Goal: Information Seeking & Learning: Learn about a topic

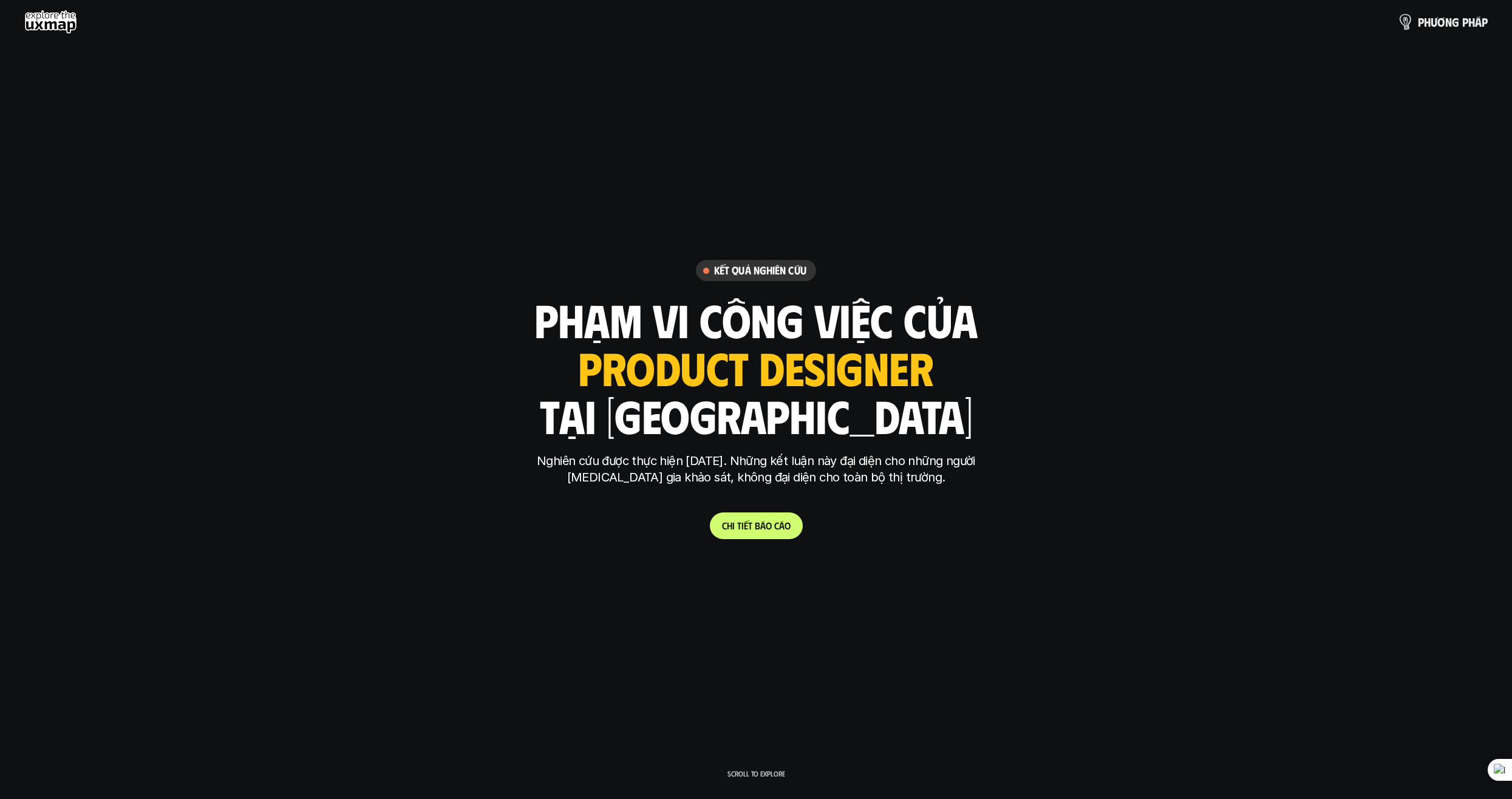
click at [1428, 28] on p "p h ư ơ n g p h á p" at bounding box center [1453, 21] width 70 height 13
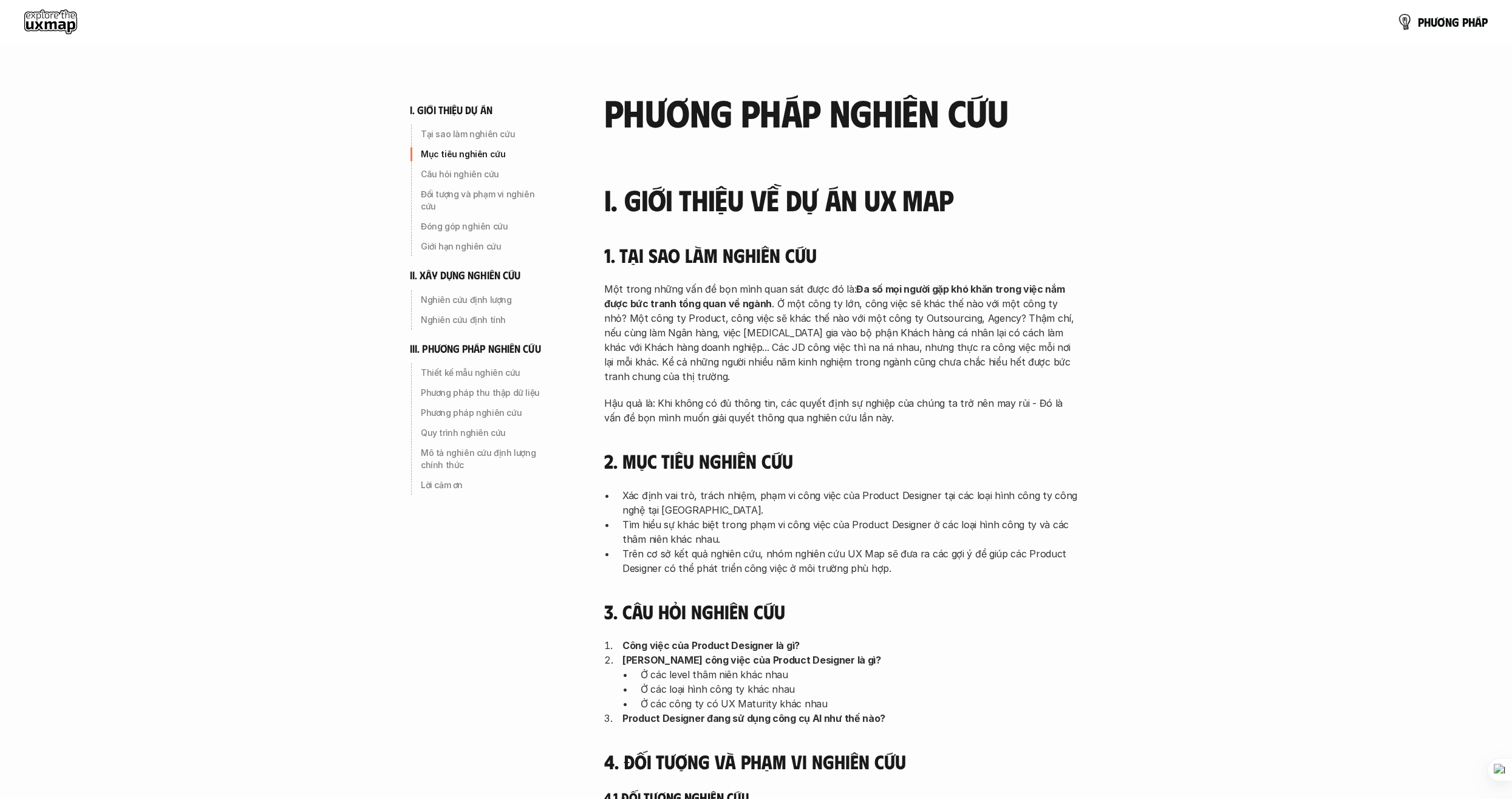
click at [1428, 28] on p "p h ư ơ n g p h á p" at bounding box center [1453, 21] width 70 height 13
click at [1411, 21] on img at bounding box center [1406, 21] width 17 height 17
click at [1399, 21] on img at bounding box center [1405, 21] width 17 height 17
click at [1441, 20] on p "p h ư ơ n g p h á p" at bounding box center [1453, 21] width 70 height 13
click at [49, 20] on use at bounding box center [50, 21] width 53 height 24
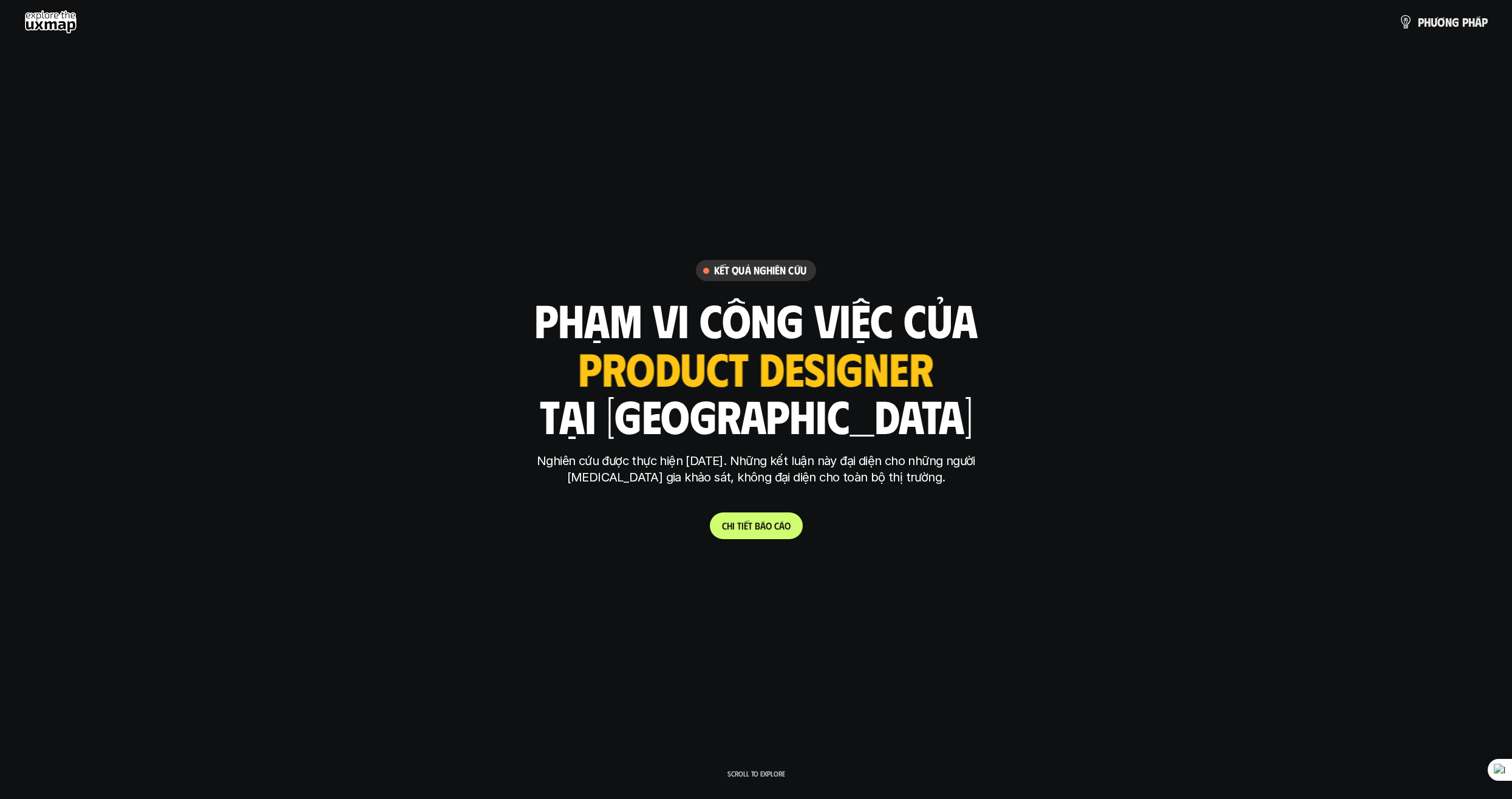
click at [742, 528] on p "C h i t i ế t b á o c á o" at bounding box center [756, 526] width 69 height 12
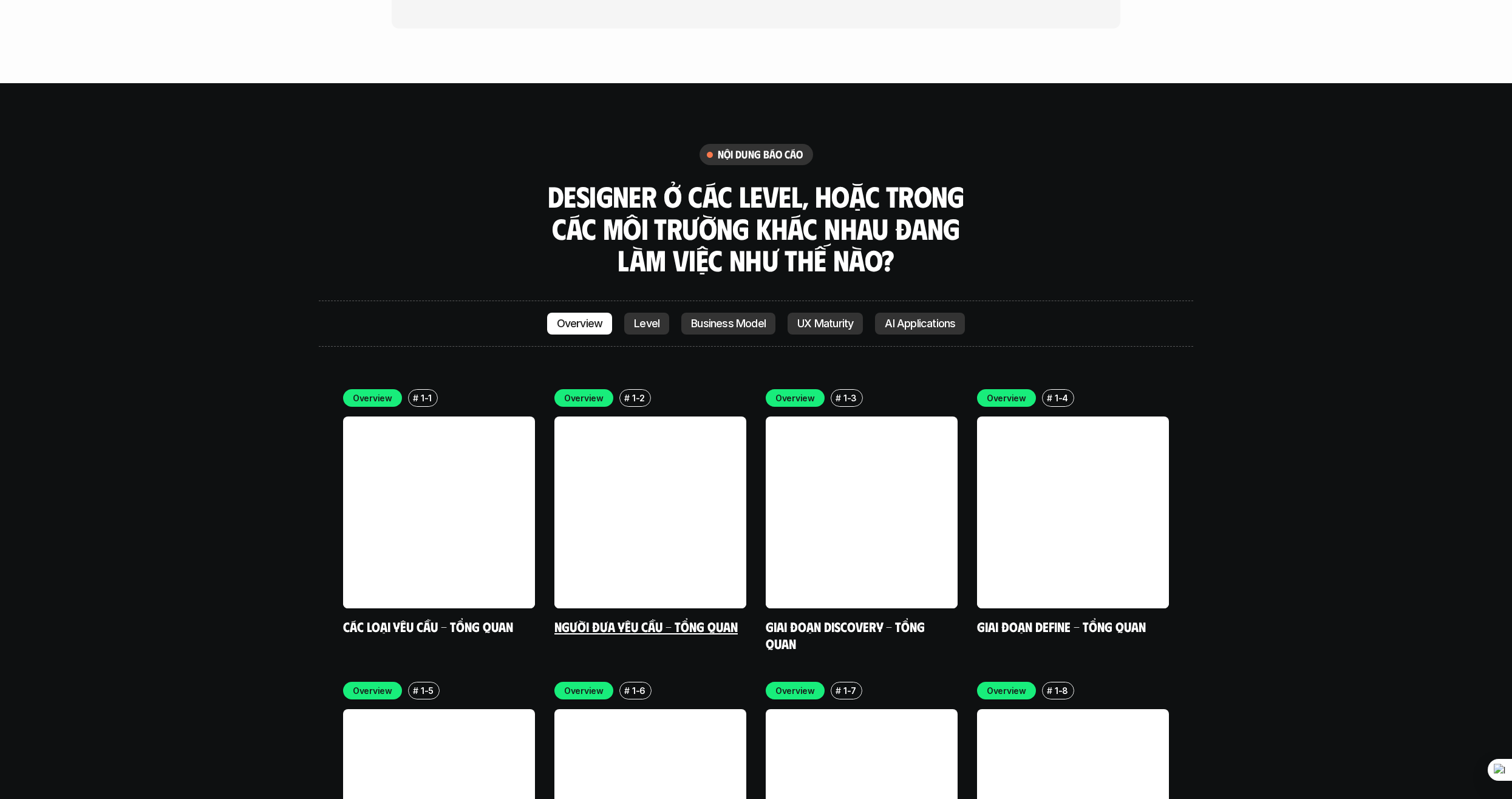
scroll to position [3545, 0]
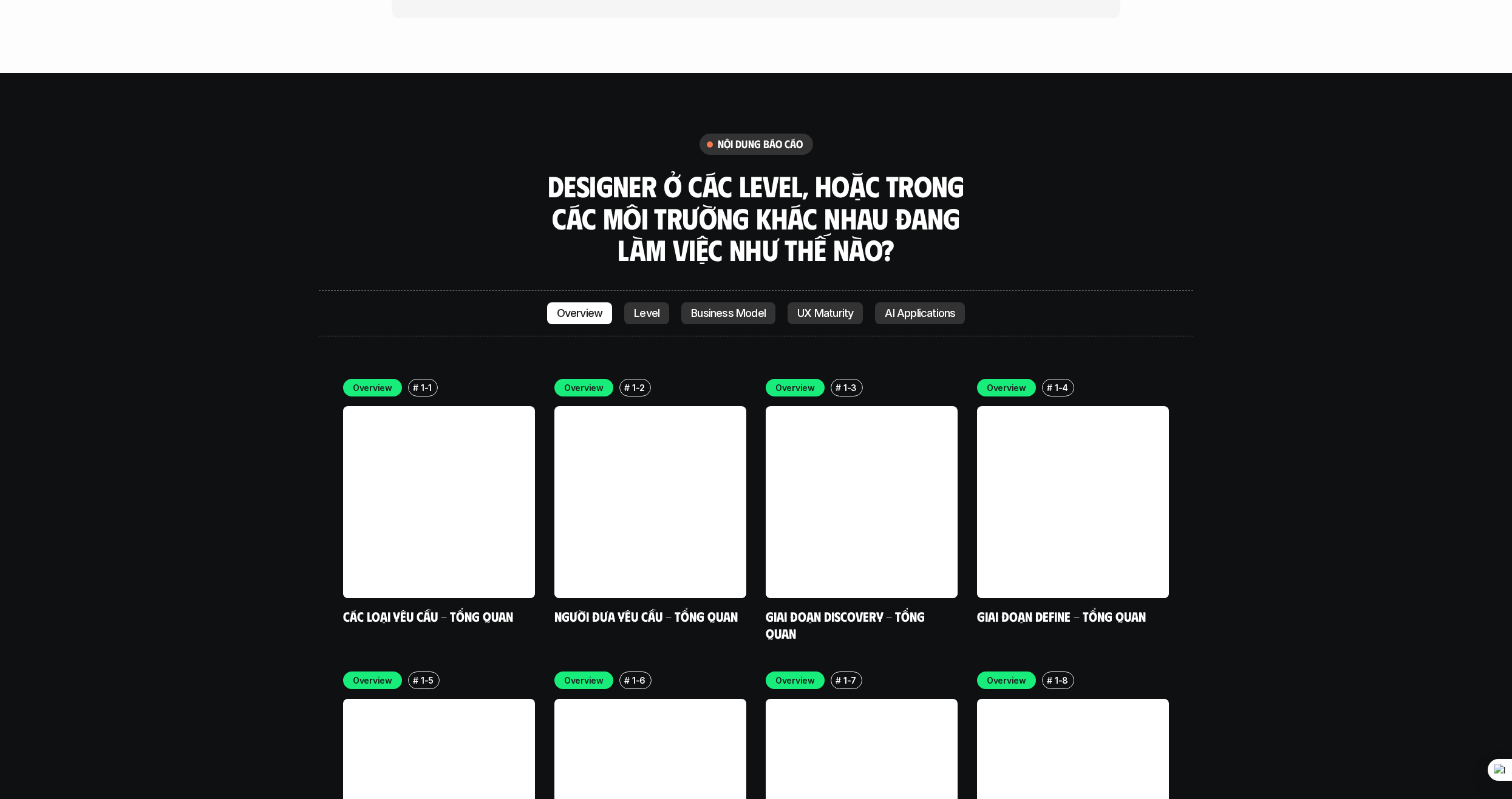
click at [651, 307] on p "Level" at bounding box center [647, 313] width 25 height 12
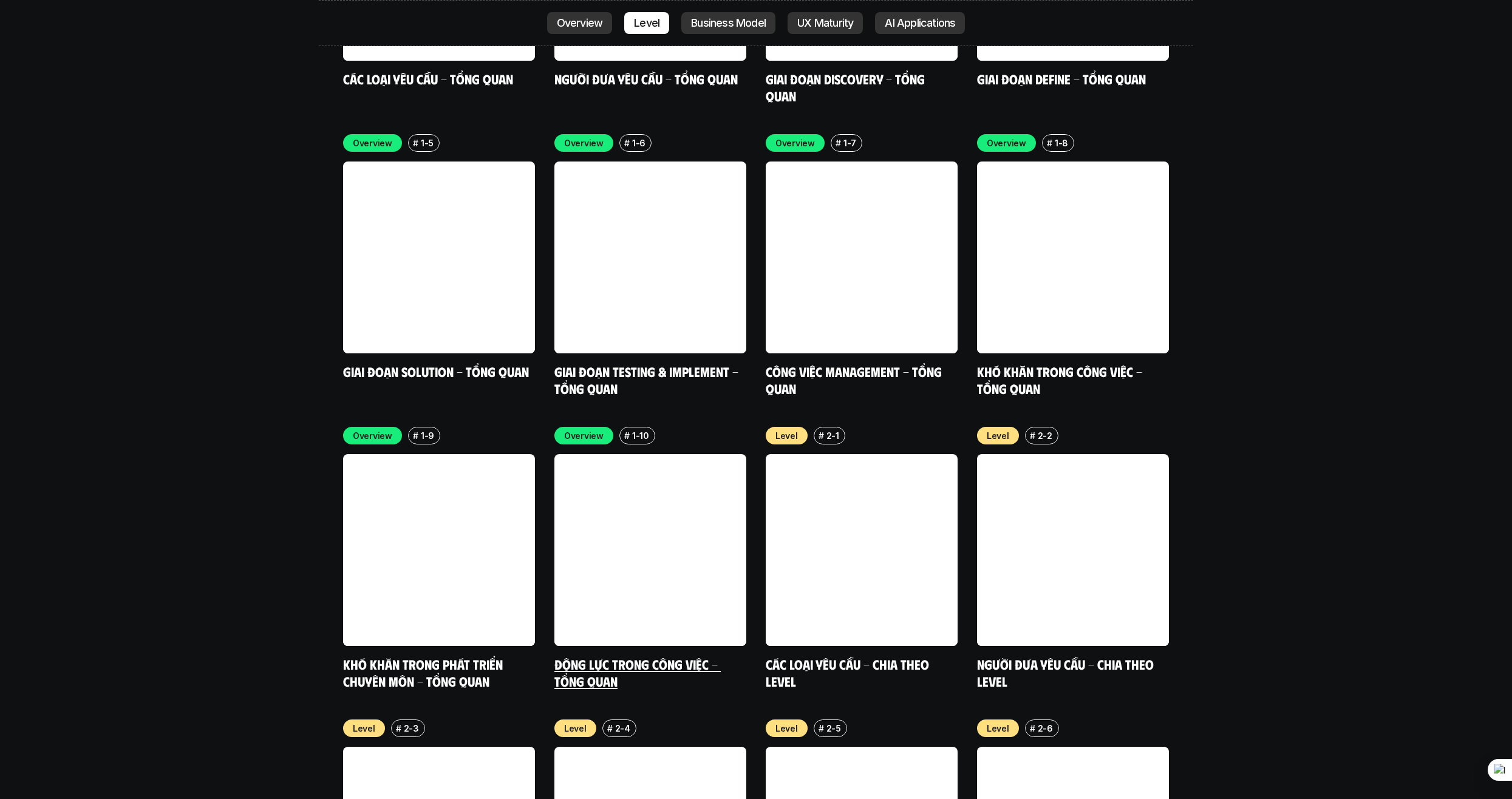
scroll to position [4079, 0]
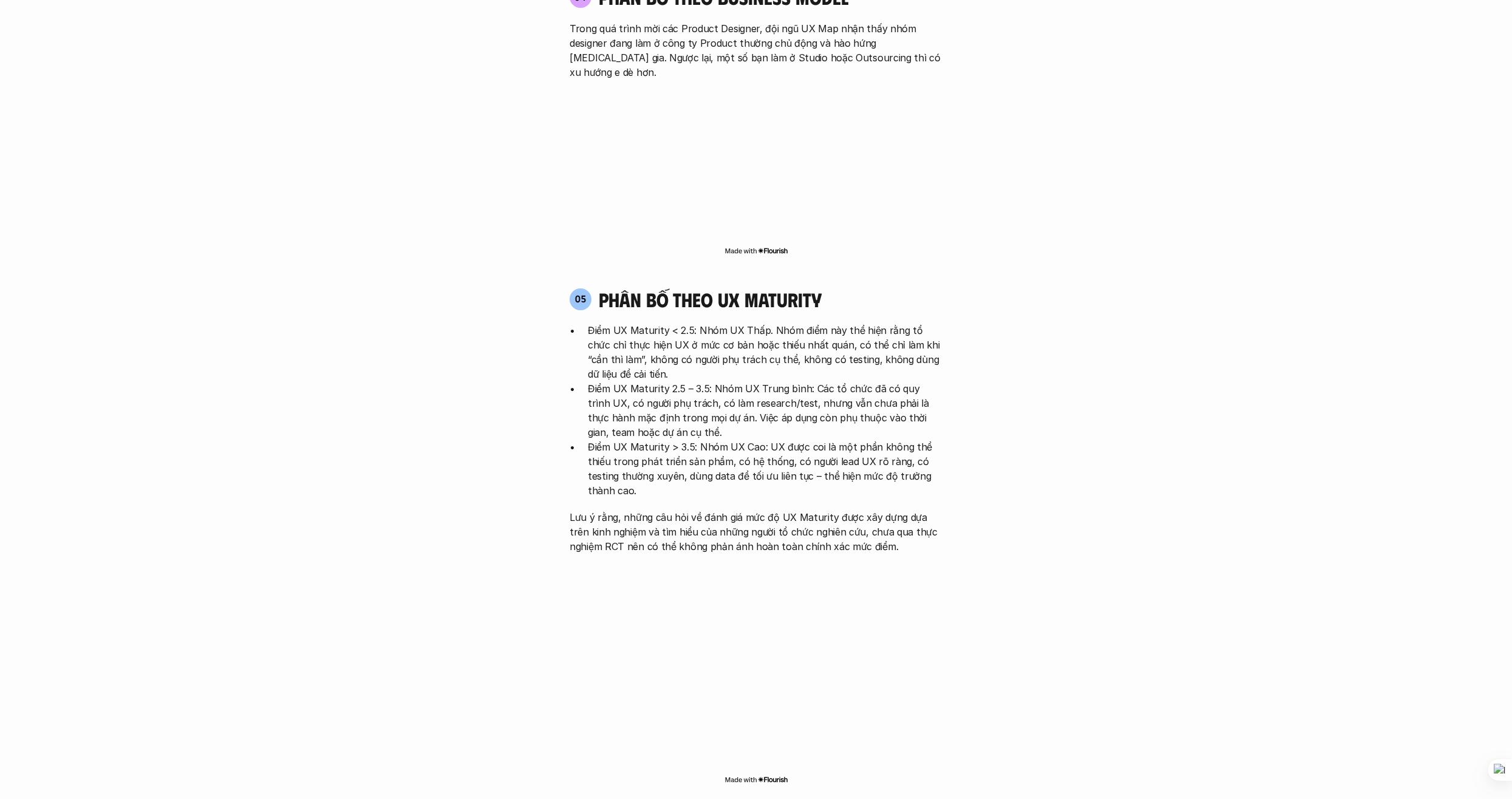
scroll to position [2256, 0]
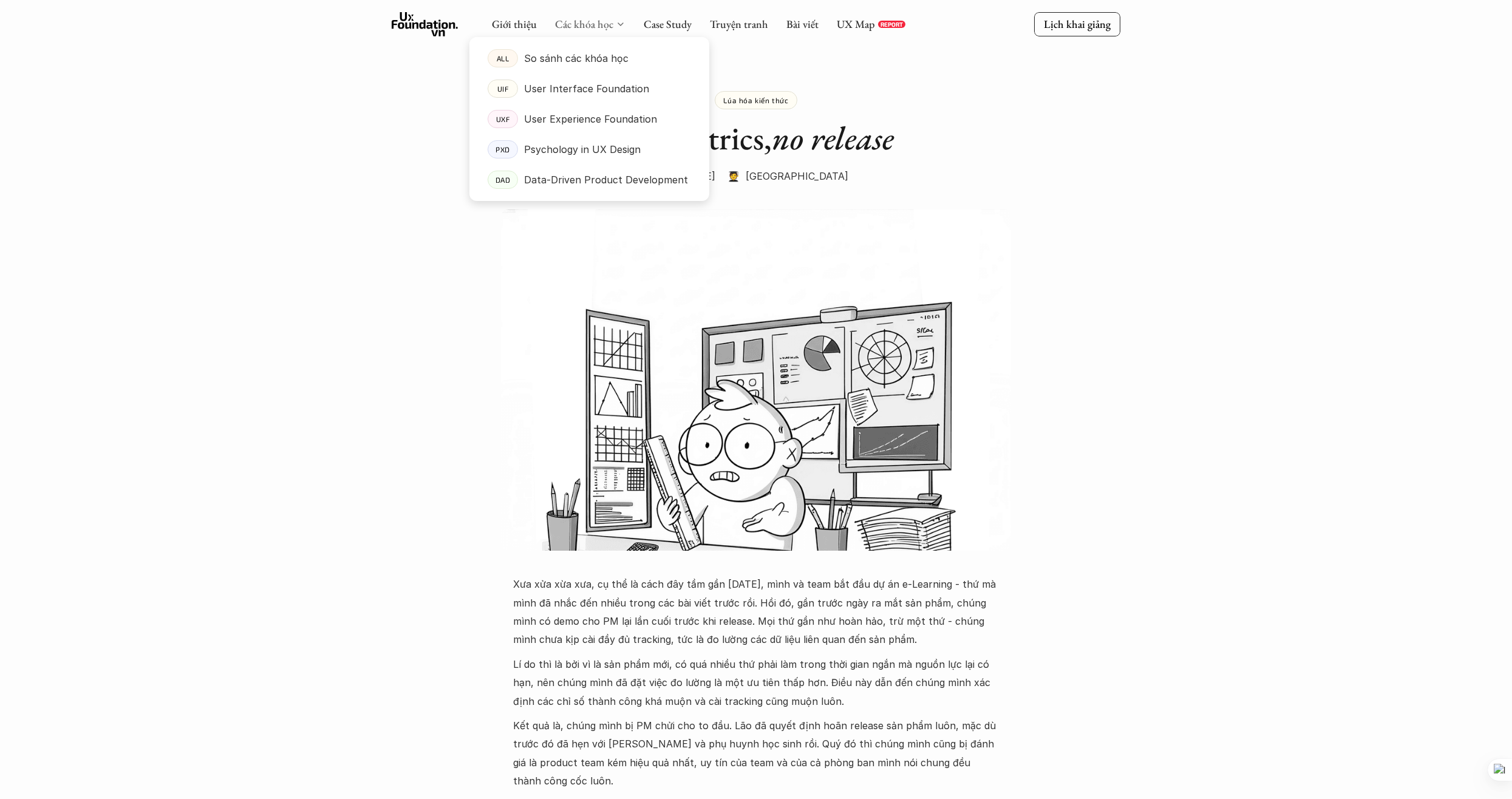
click at [581, 28] on link "Các khóa học" at bounding box center [584, 24] width 58 height 14
click at [571, 58] on p "So sánh các khóa học" at bounding box center [576, 58] width 105 height 18
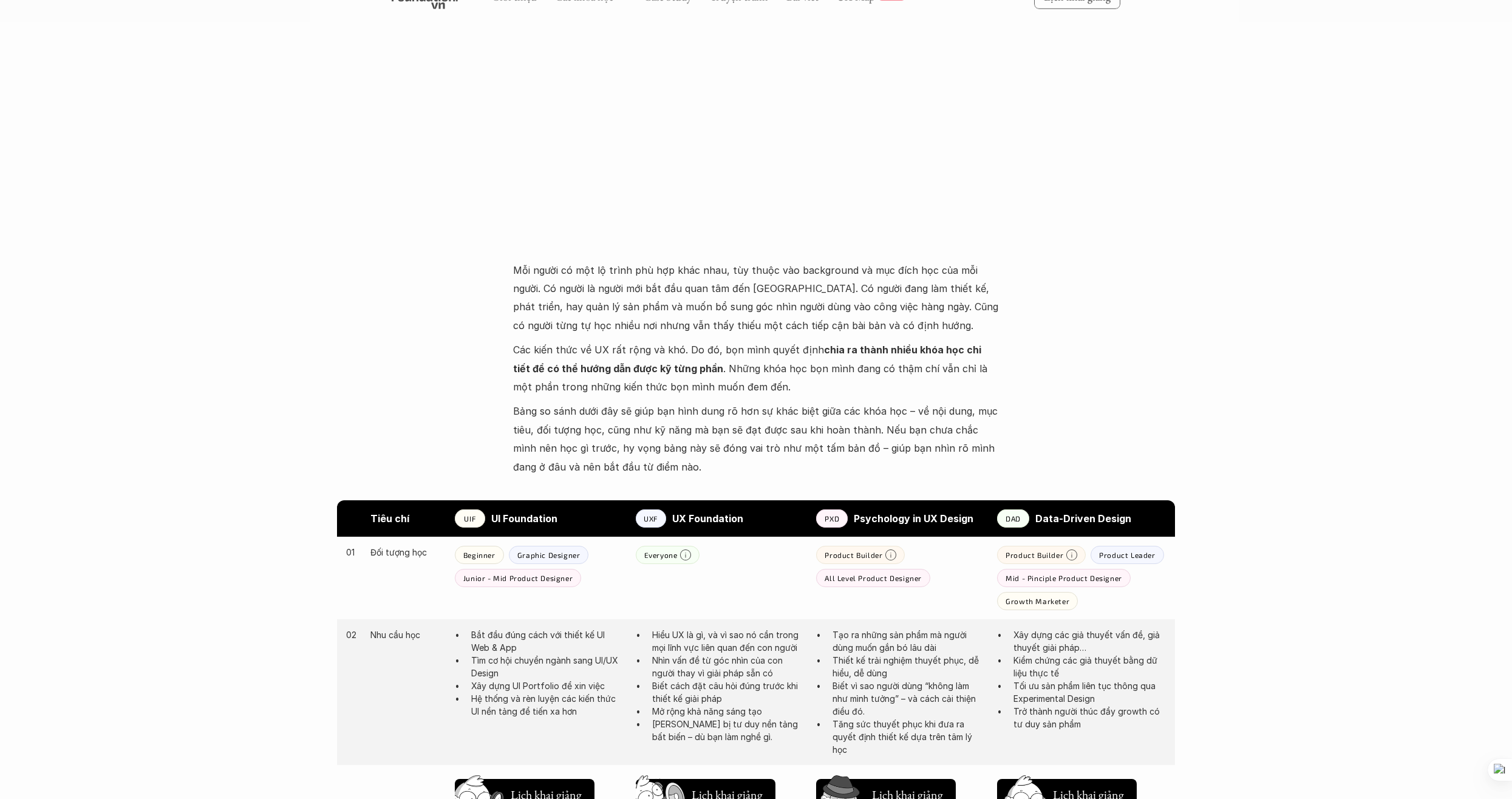
scroll to position [243, 0]
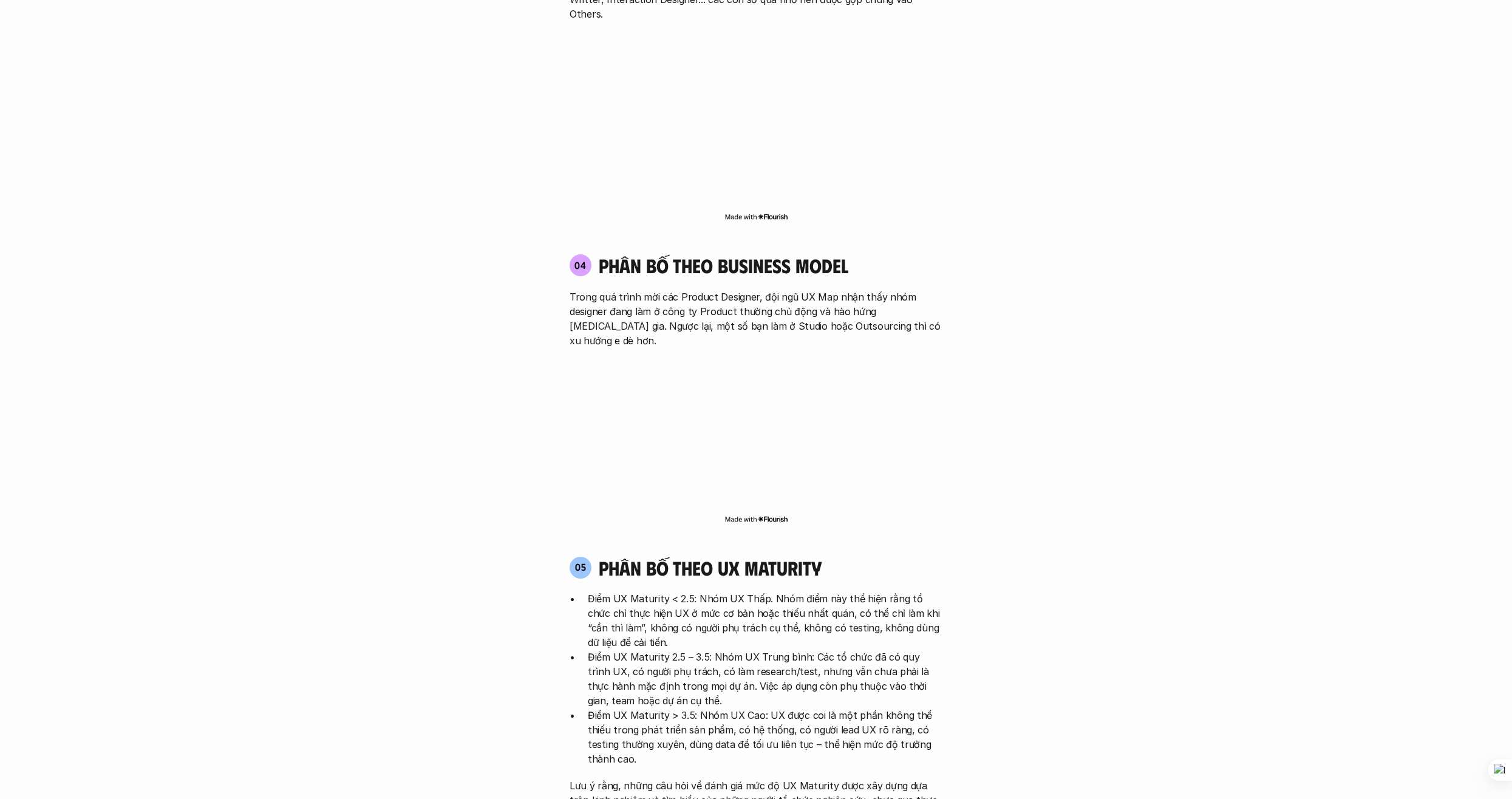
scroll to position [2256, 0]
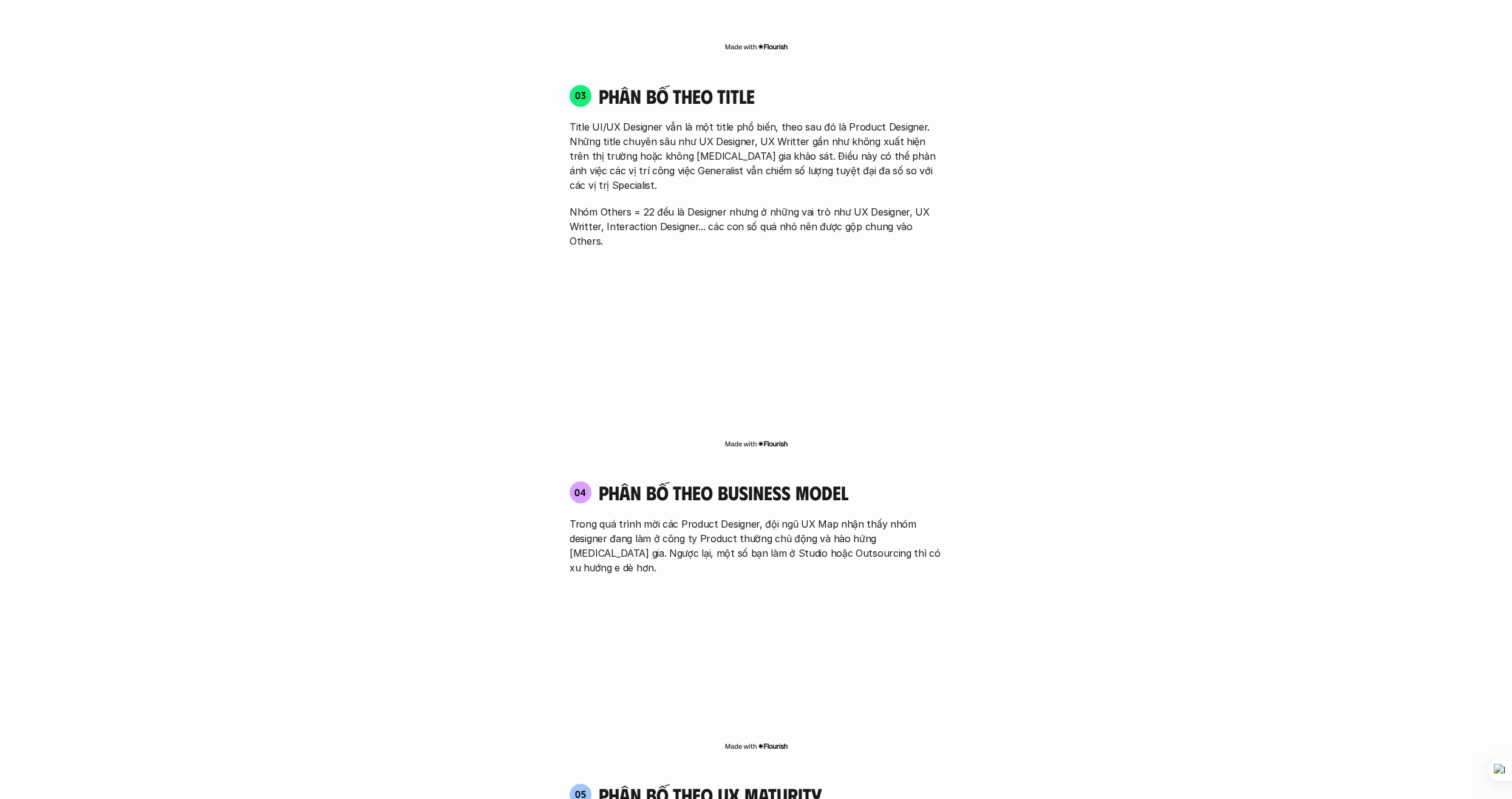
scroll to position [2135, 0]
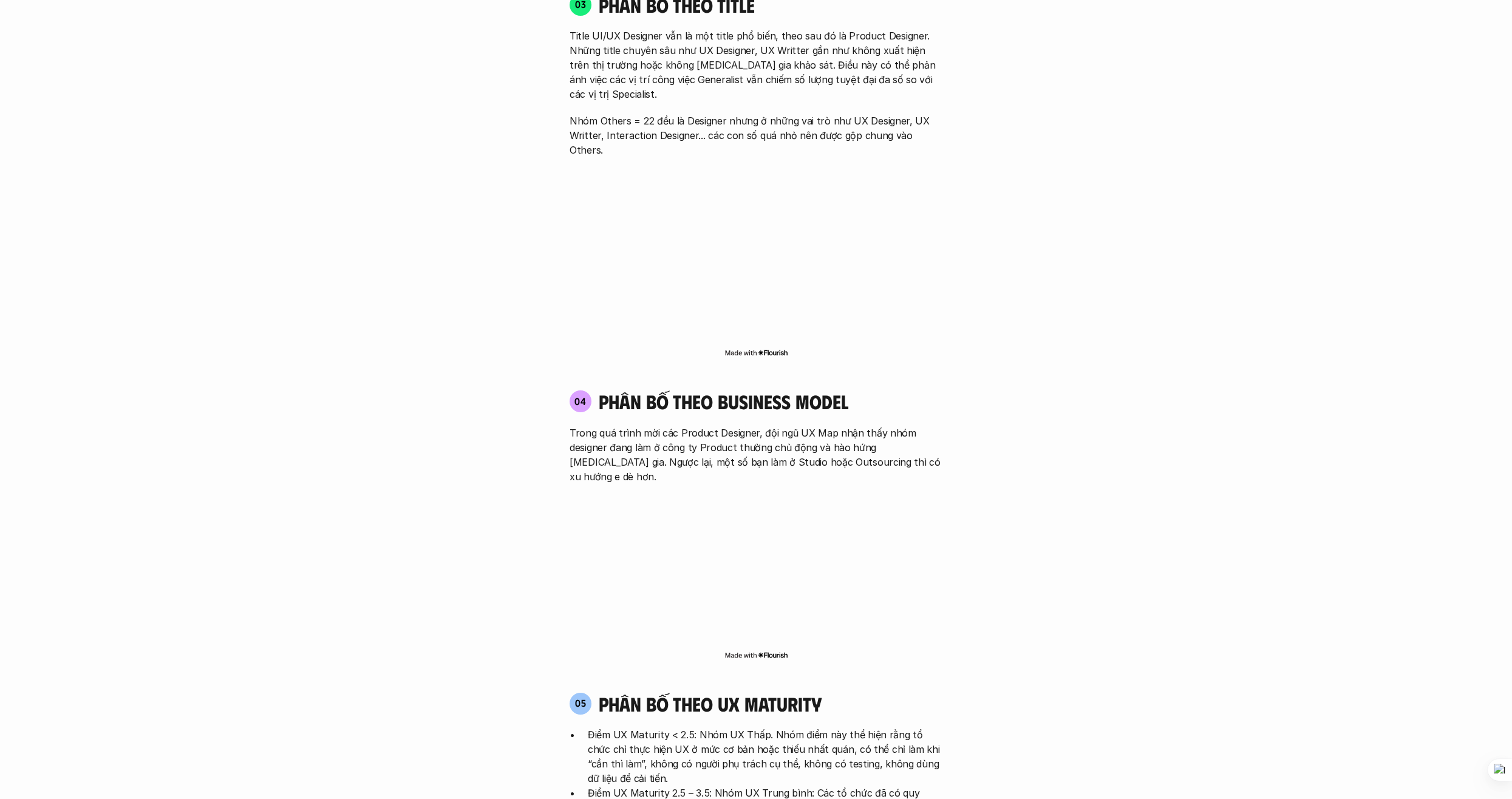
click at [754, 348] on img at bounding box center [756, 353] width 64 height 9
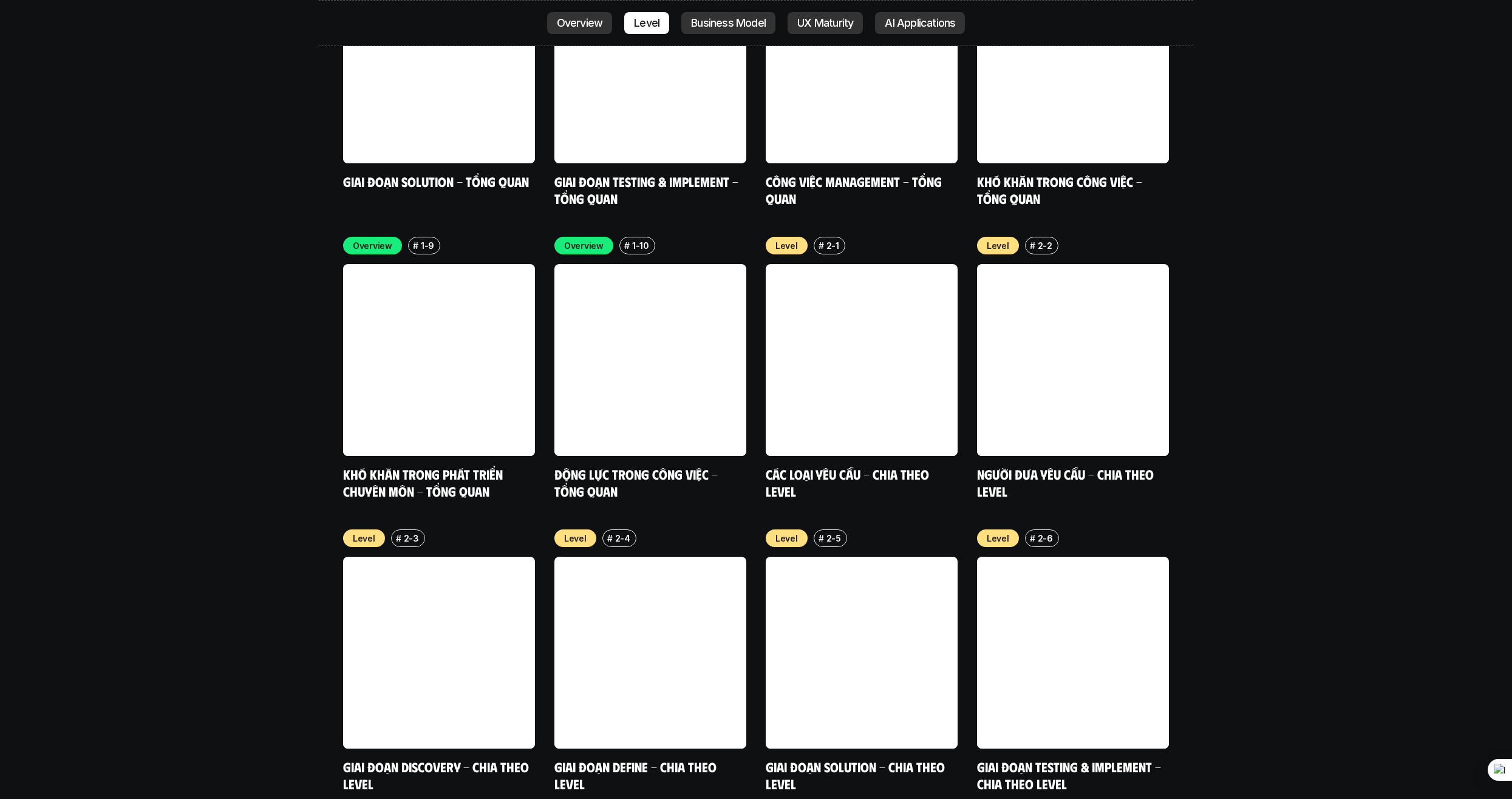
scroll to position [4321, 0]
